Goal: Task Accomplishment & Management: Complete application form

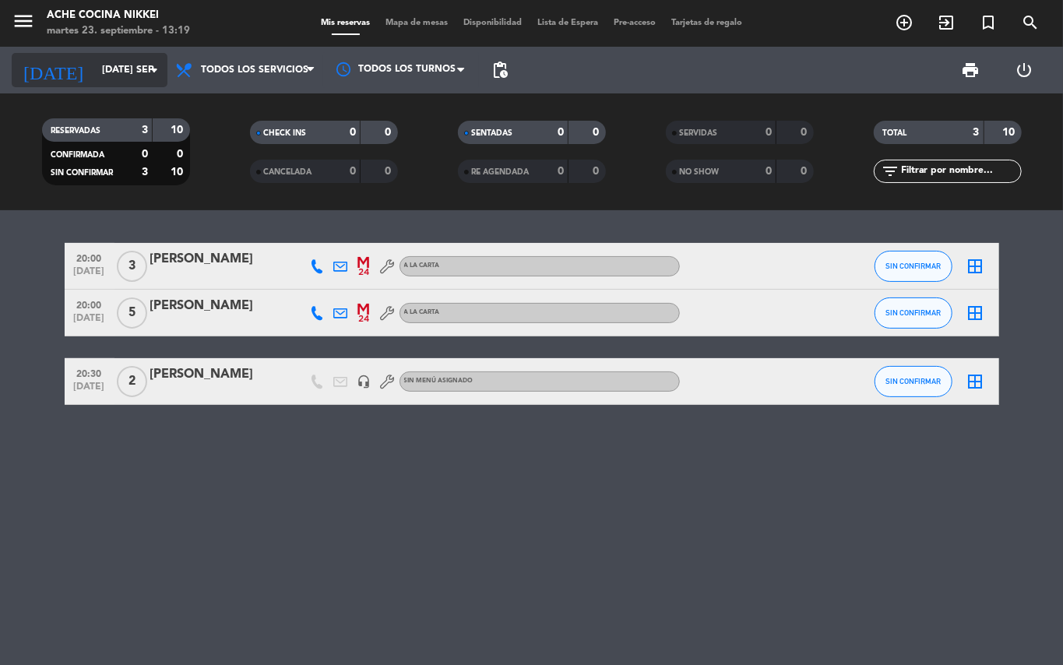
click at [122, 70] on input "[DATE] sep." at bounding box center [160, 70] width 132 height 26
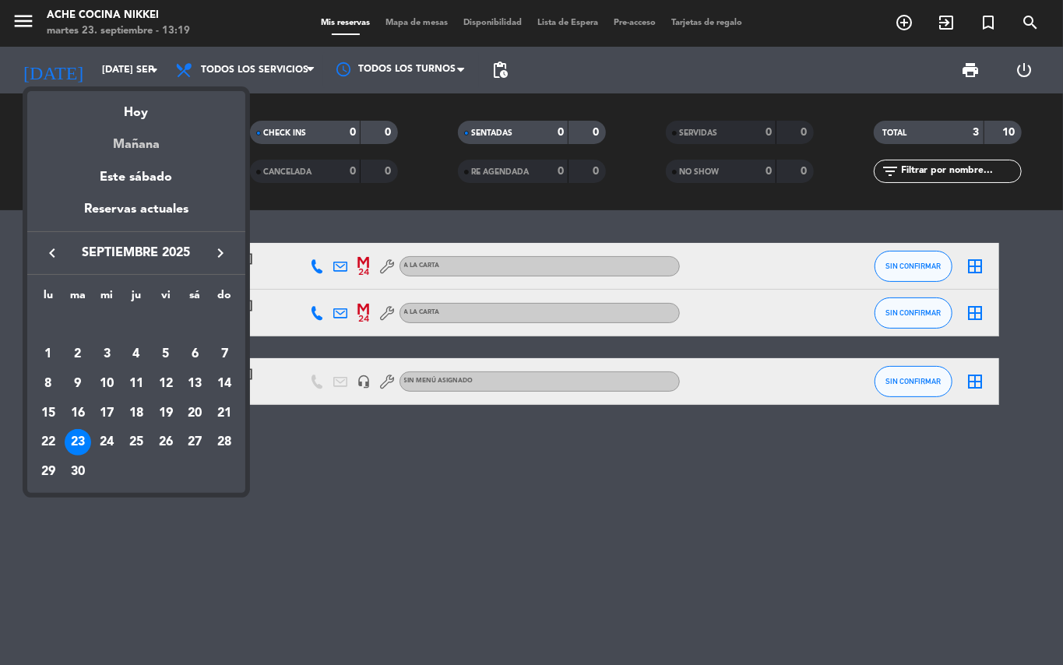
click at [145, 137] on div "Mañana" at bounding box center [136, 139] width 218 height 32
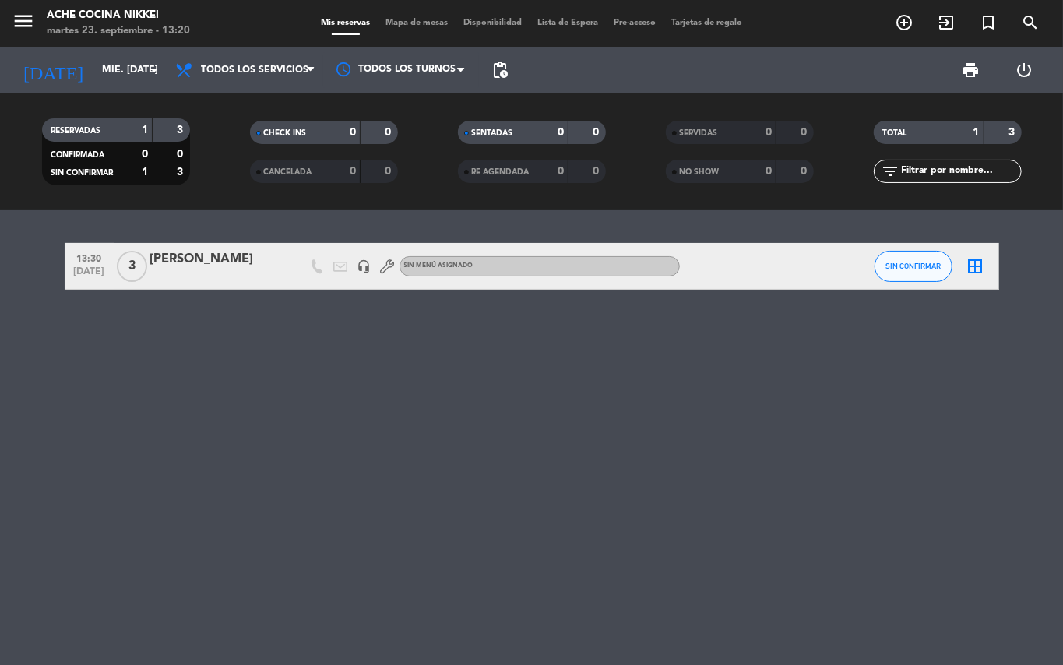
click at [231, 262] on div "[PERSON_NAME]" at bounding box center [216, 259] width 132 height 20
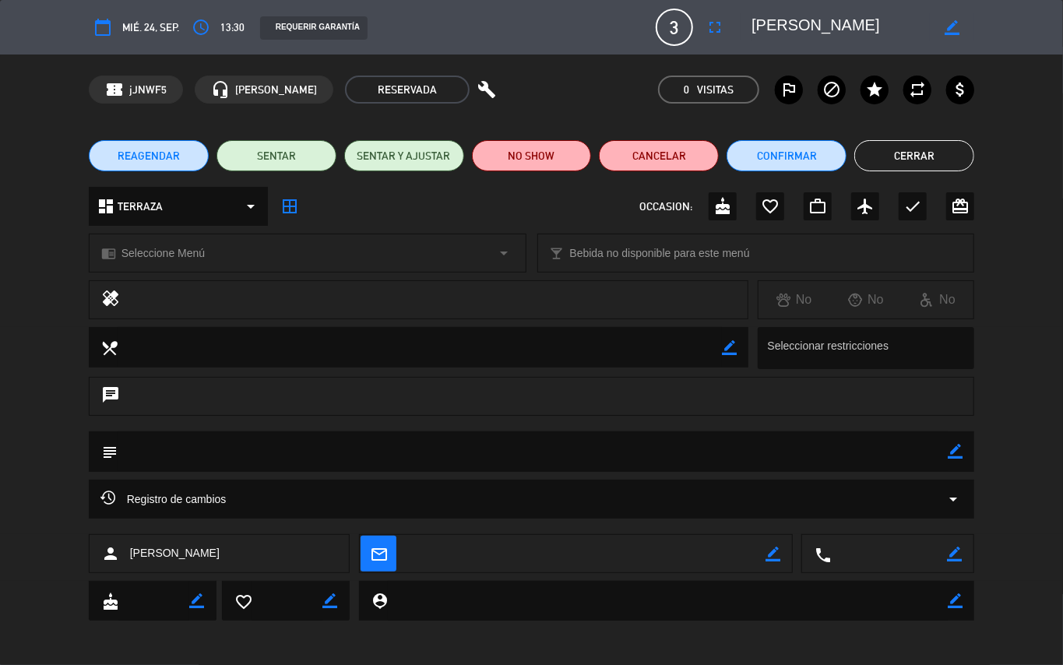
click at [957, 150] on button "Cerrar" at bounding box center [914, 155] width 120 height 31
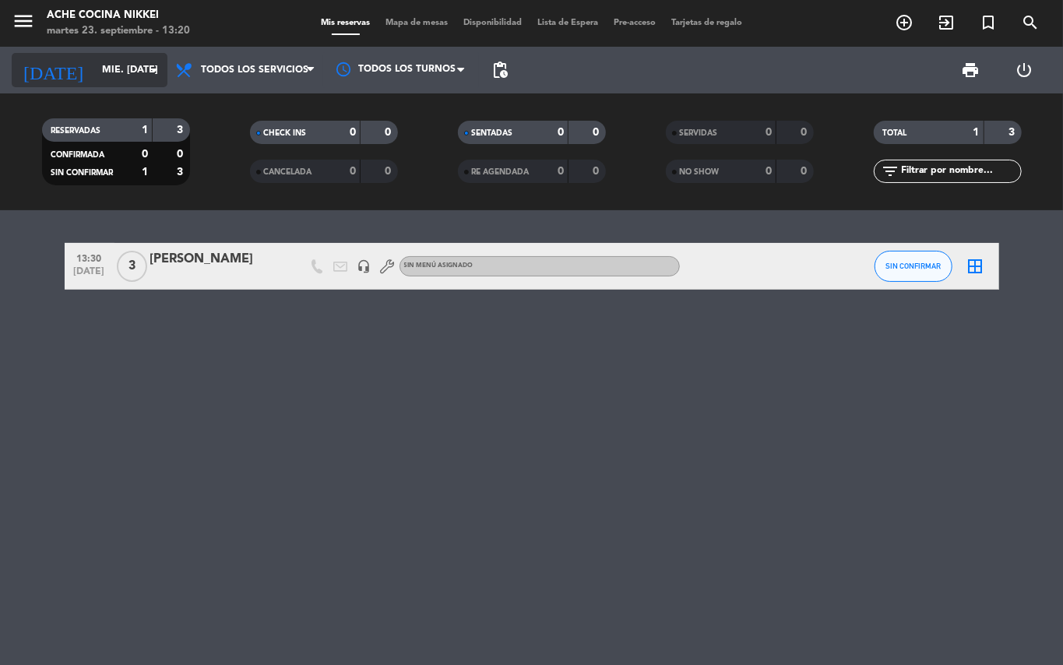
click at [146, 55] on div "[DATE] mié. [DATE] arrow_drop_down" at bounding box center [90, 70] width 156 height 34
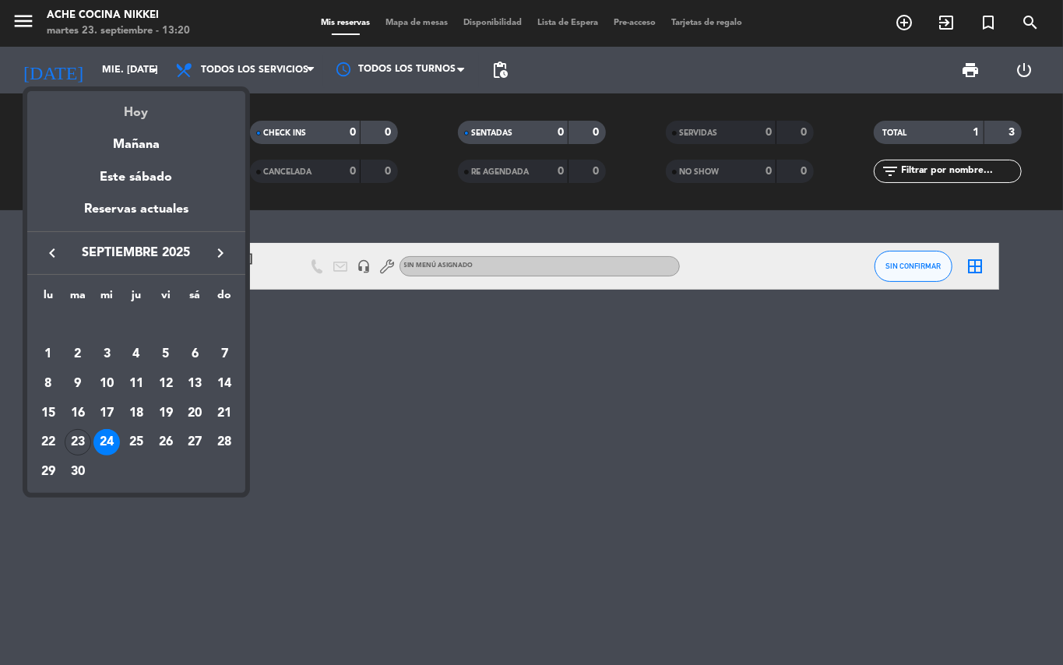
click at [154, 107] on div "Hoy" at bounding box center [136, 107] width 218 height 32
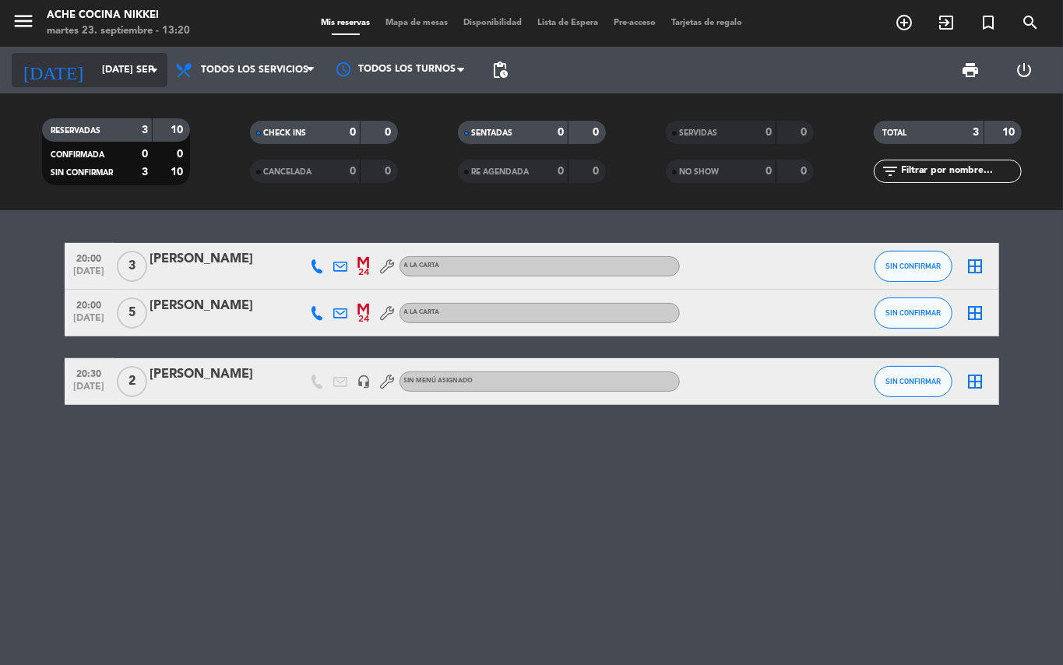
click at [141, 63] on input "[DATE] sep." at bounding box center [160, 70] width 132 height 26
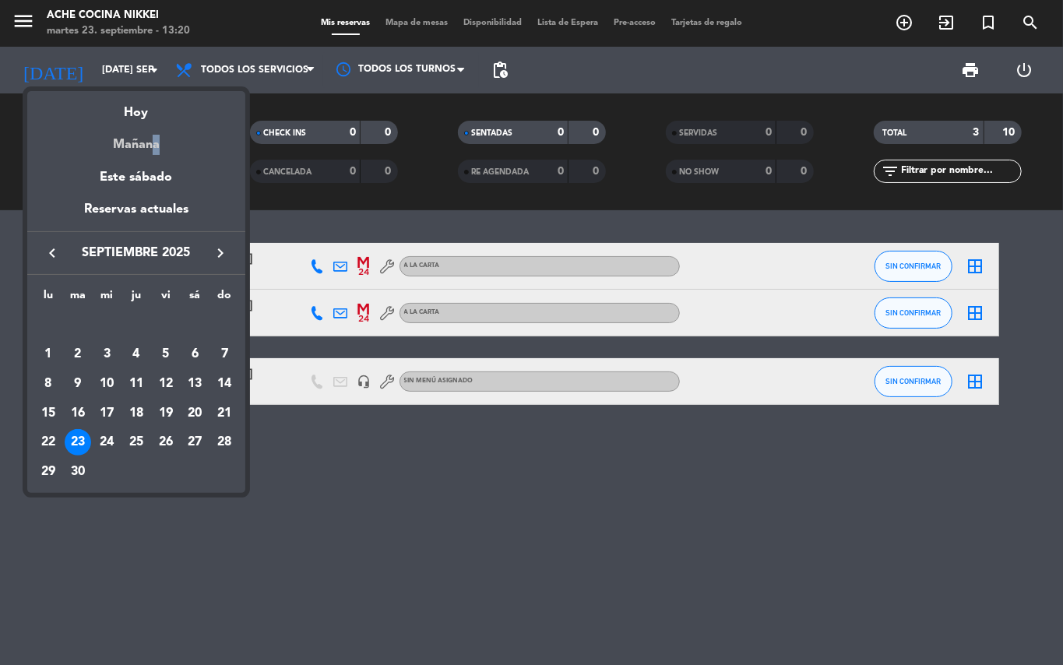
click at [148, 135] on div "Mañana" at bounding box center [136, 139] width 218 height 32
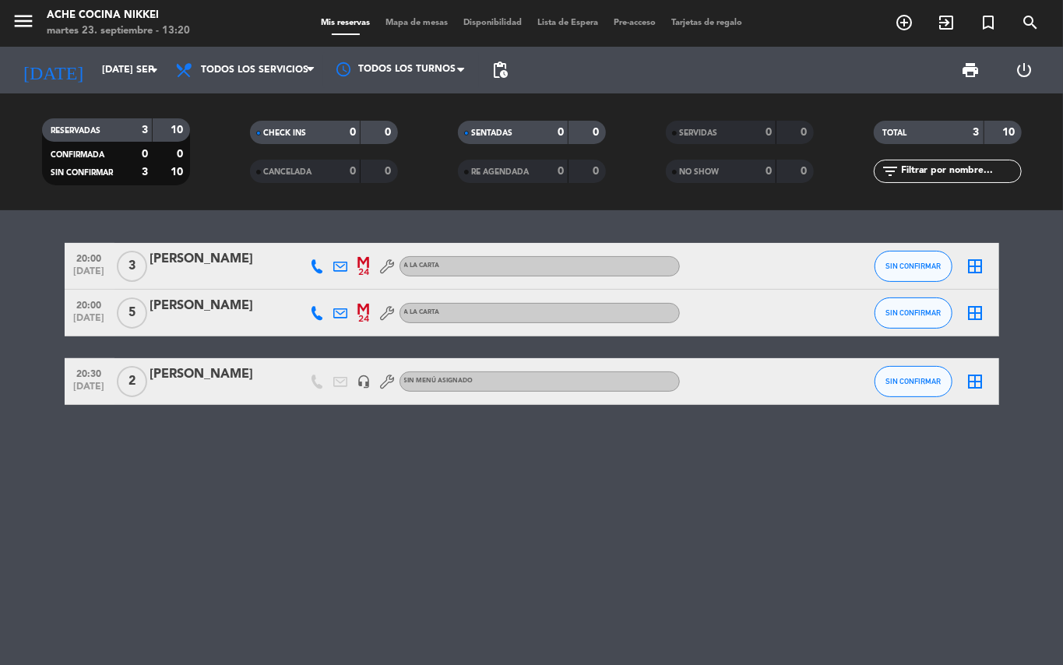
type input "mié. [DATE]"
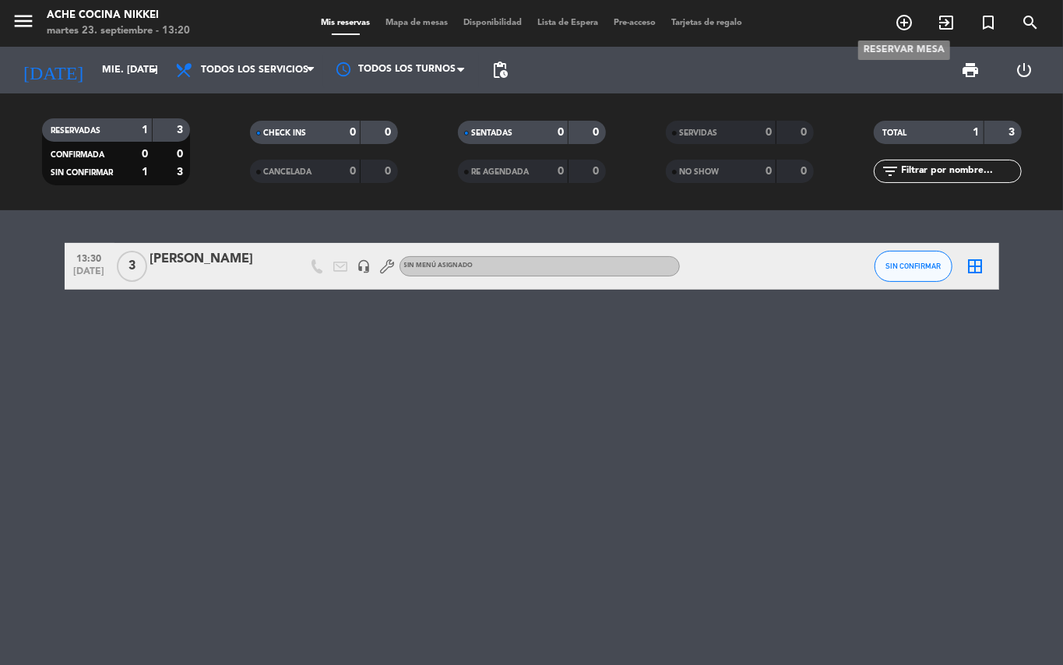
click at [901, 17] on icon "add_circle_outline" at bounding box center [904, 22] width 19 height 19
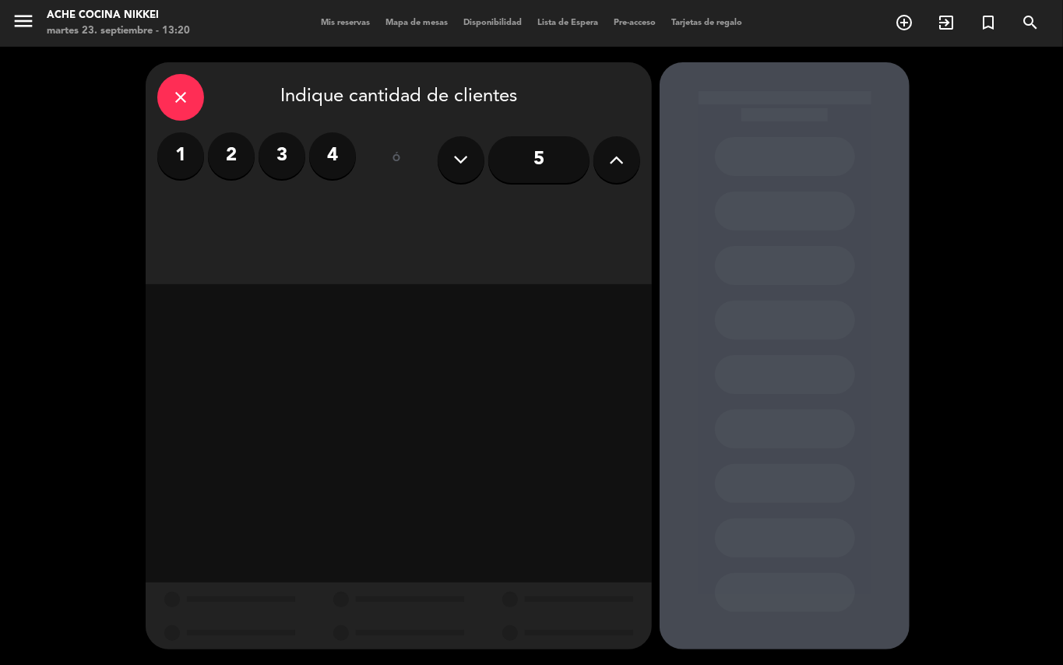
click at [282, 164] on label "3" at bounding box center [282, 155] width 47 height 47
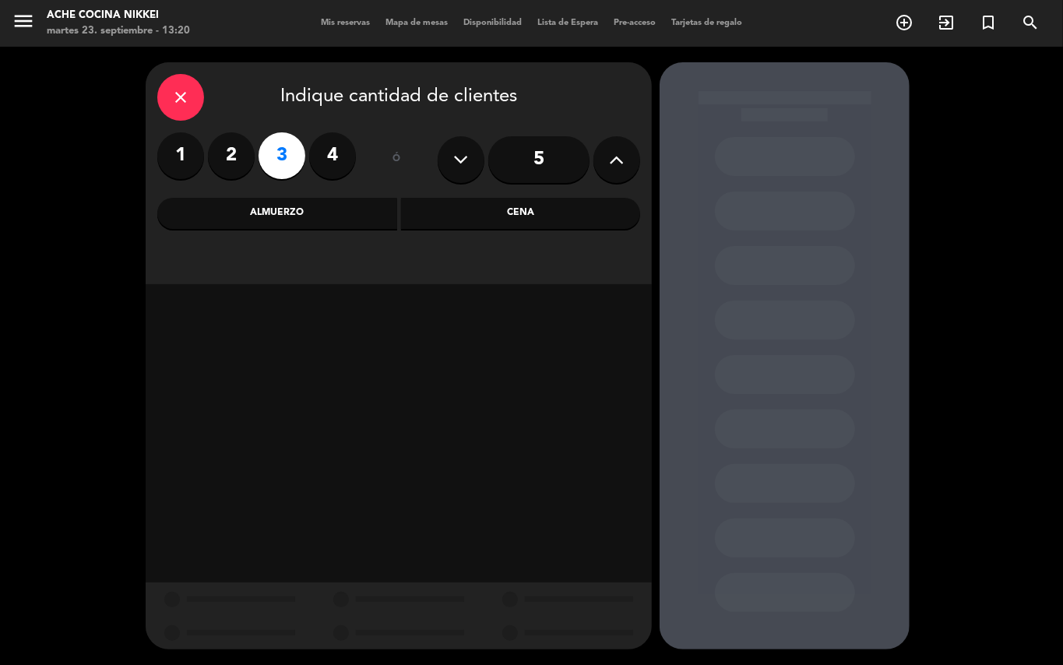
click at [497, 212] on div "Cena" at bounding box center [521, 213] width 240 height 31
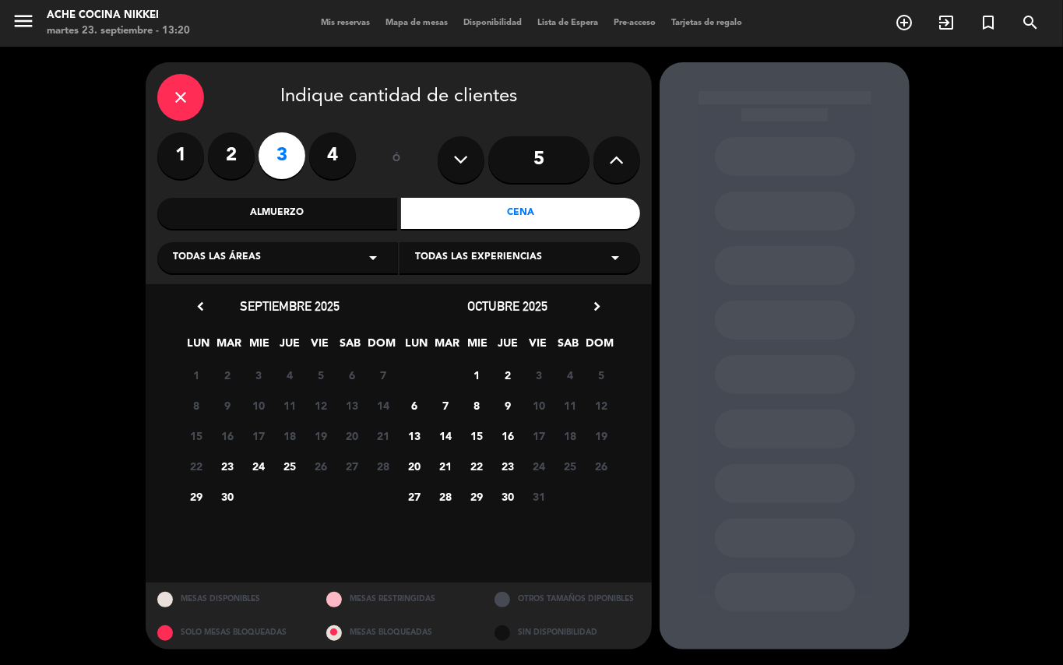
click at [253, 461] on span "24" at bounding box center [259, 466] width 26 height 26
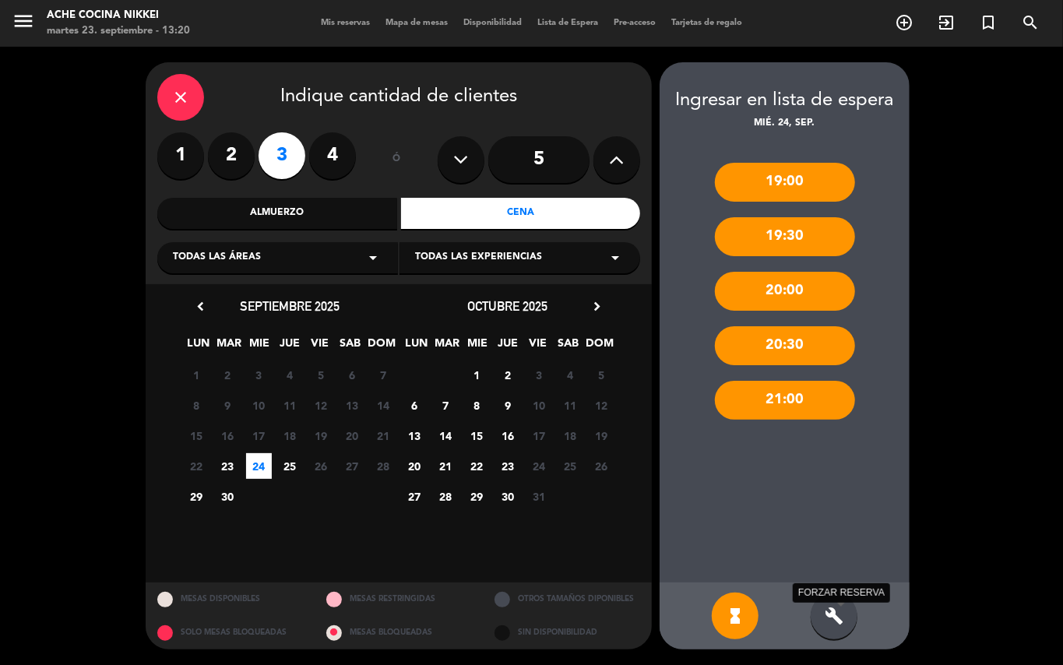
click at [829, 612] on icon "build" at bounding box center [834, 616] width 19 height 19
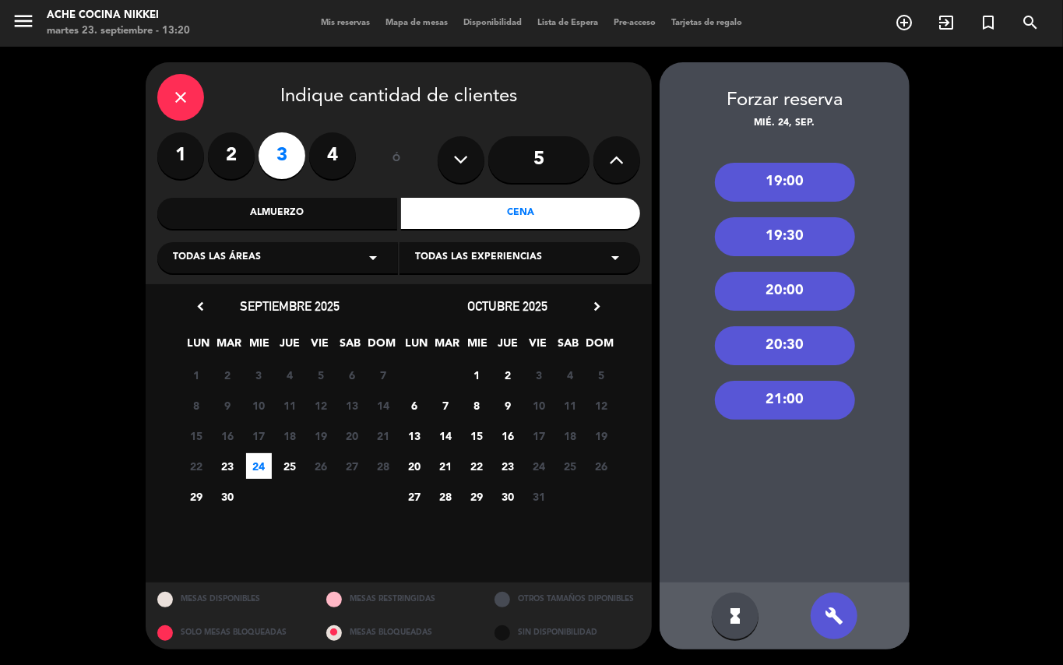
click at [805, 225] on div "19:30" at bounding box center [785, 236] width 140 height 39
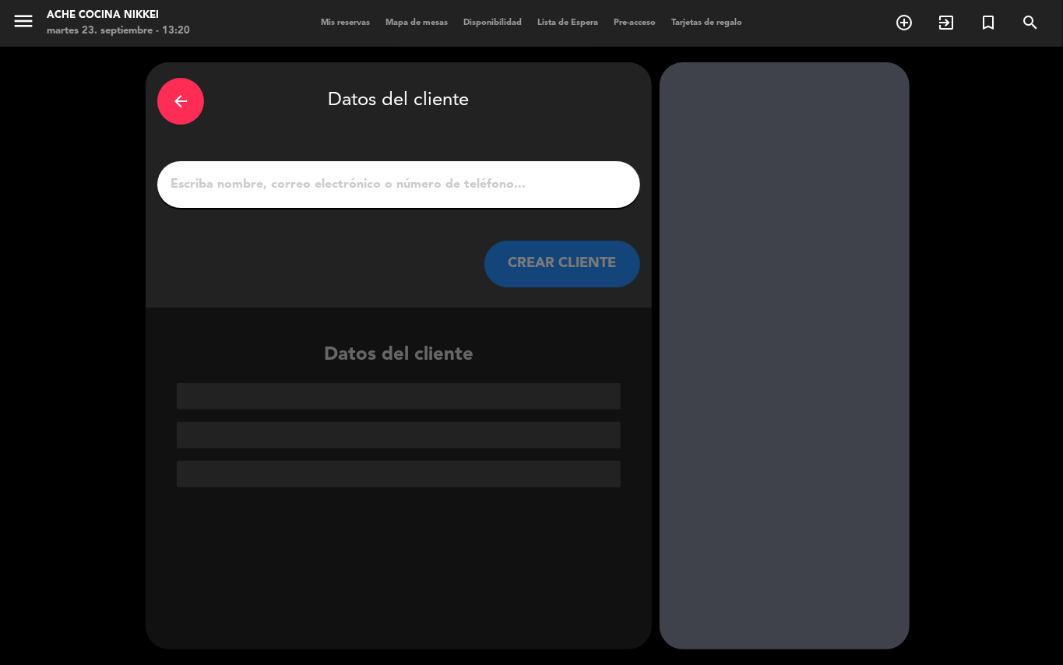
click at [199, 190] on input "1" at bounding box center [399, 185] width 460 height 22
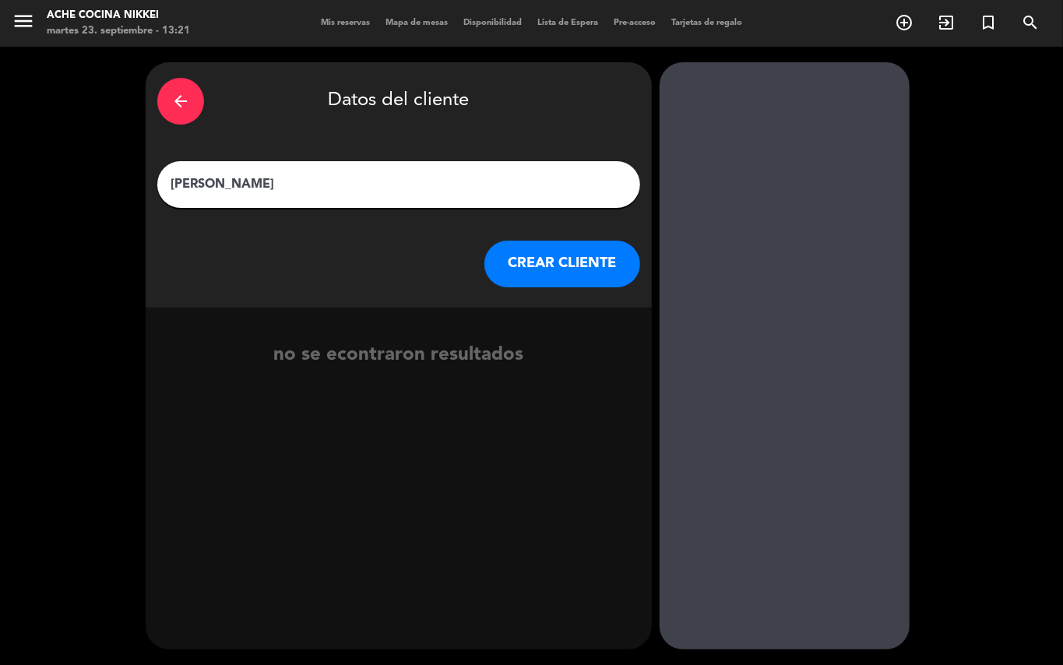
click at [226, 181] on input "[PERSON_NAME]" at bounding box center [399, 185] width 460 height 22
type input "[PERSON_NAME]"
click at [509, 268] on button "CREAR CLIENTE" at bounding box center [562, 264] width 156 height 47
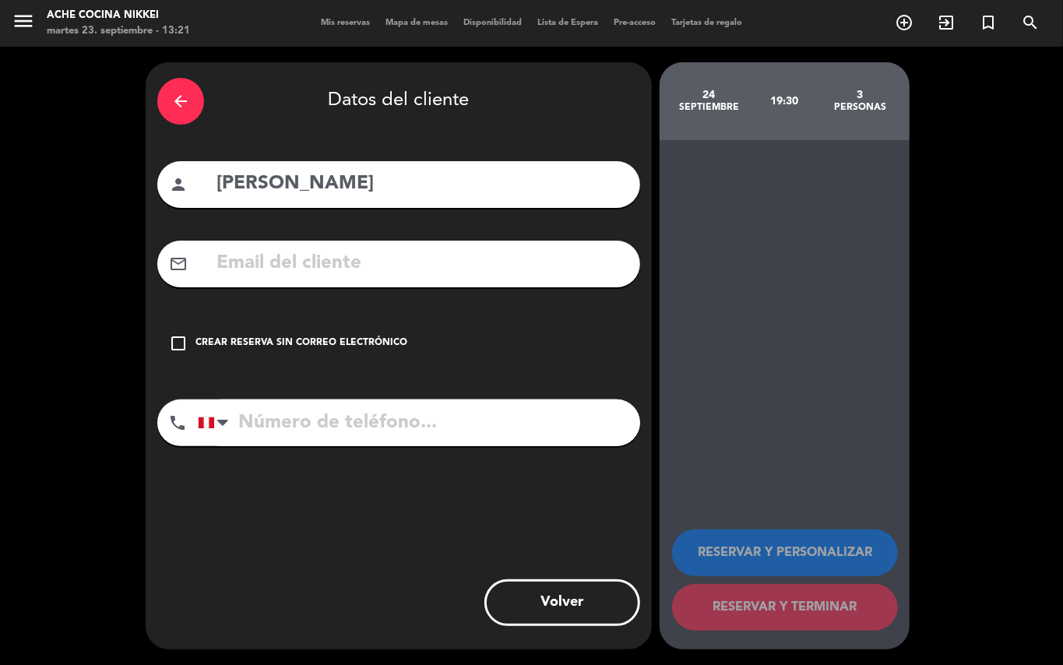
click at [175, 343] on icon "check_box_outline_blank" at bounding box center [178, 343] width 19 height 19
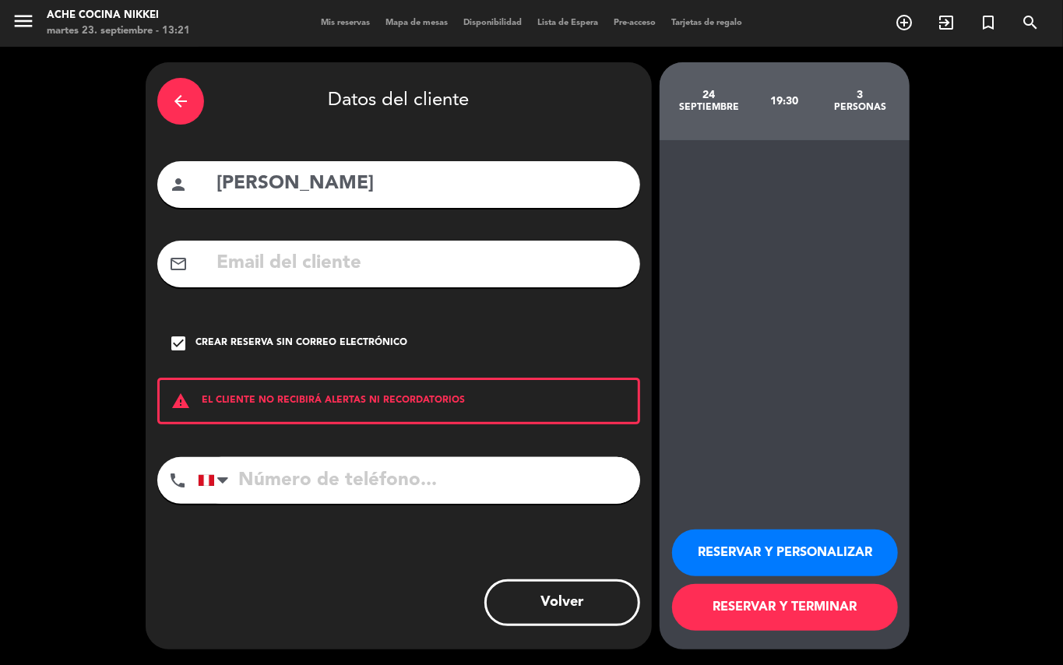
click at [822, 552] on button "RESERVAR Y PERSONALIZAR" at bounding box center [785, 553] width 226 height 47
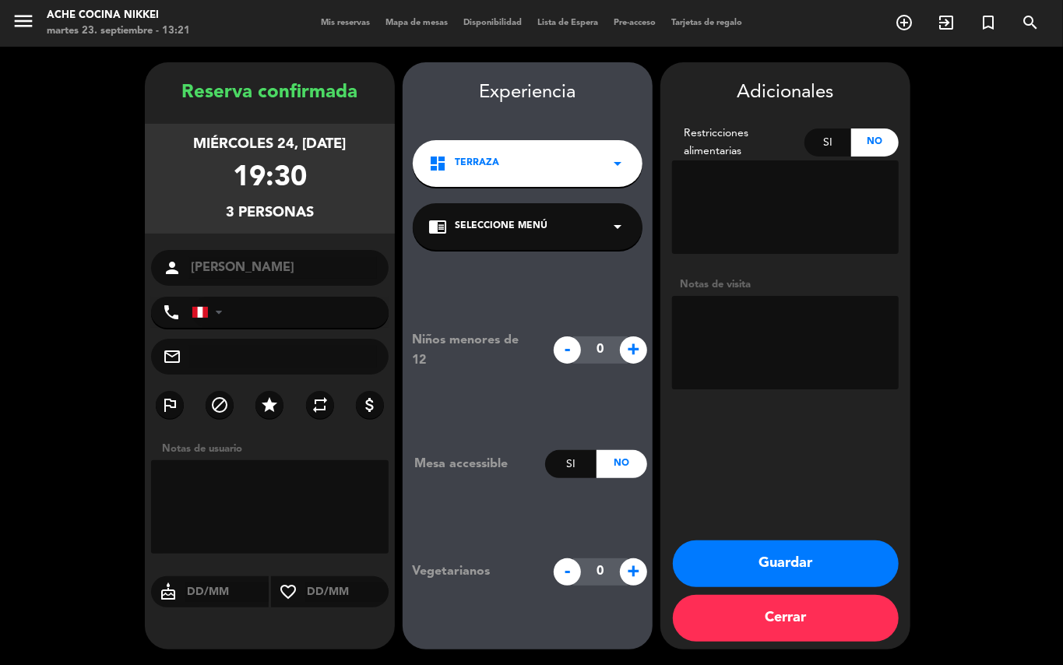
click at [765, 336] on textarea at bounding box center [785, 342] width 227 height 93
type textarea "MENU ENJOY GOLD"
click at [805, 562] on button "Guardar" at bounding box center [786, 564] width 226 height 47
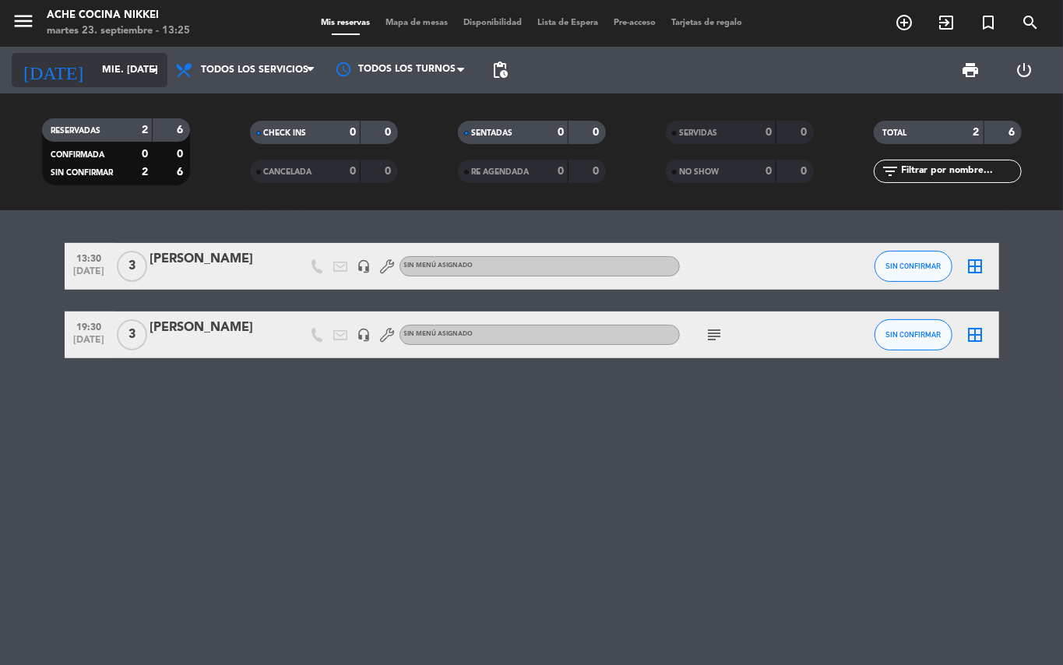
click at [131, 69] on input "mié. [DATE]" at bounding box center [160, 70] width 132 height 26
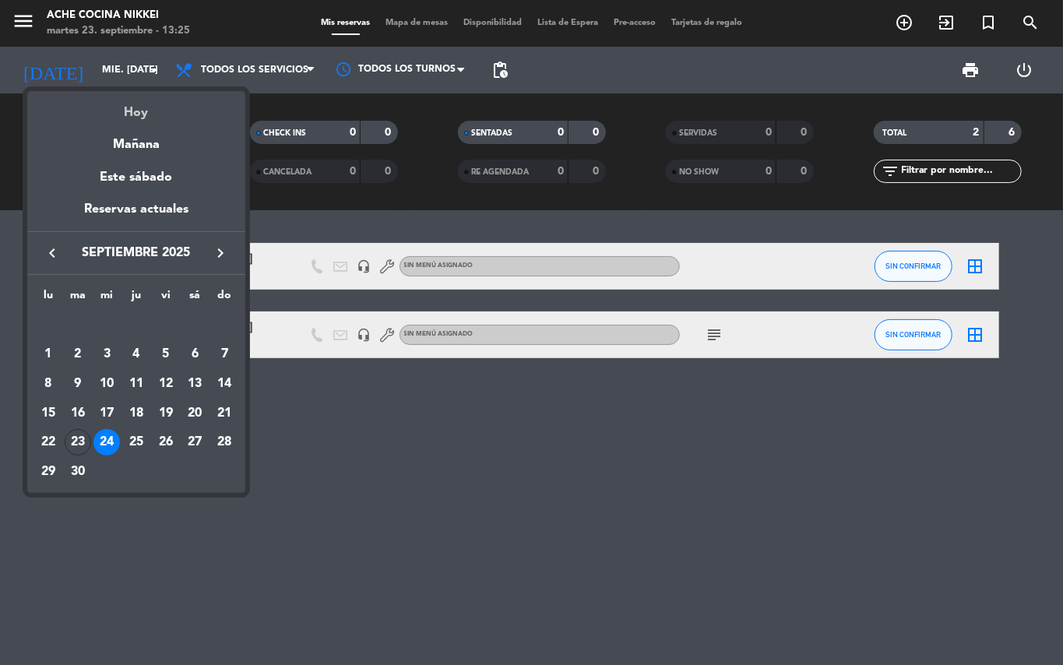
click at [151, 107] on div "Hoy" at bounding box center [136, 107] width 218 height 32
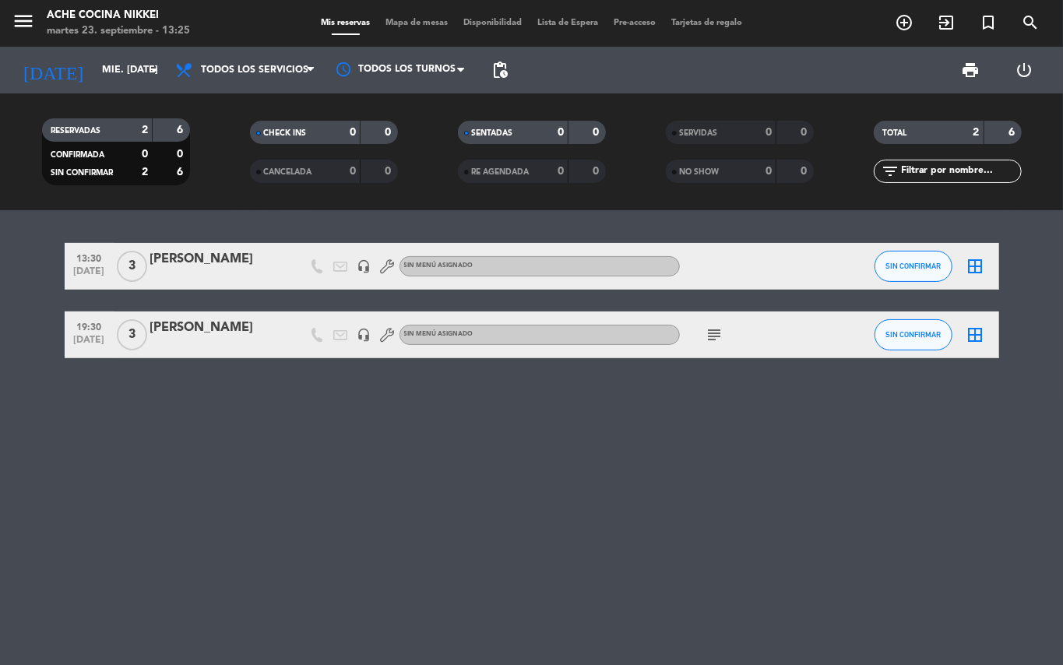
type input "[DATE] sep."
